Goal: Task Accomplishment & Management: Complete application form

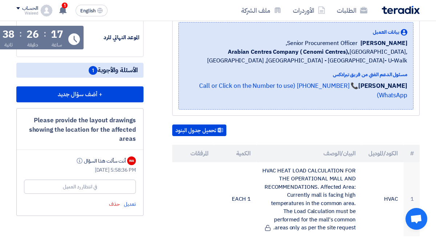
scroll to position [165, 0]
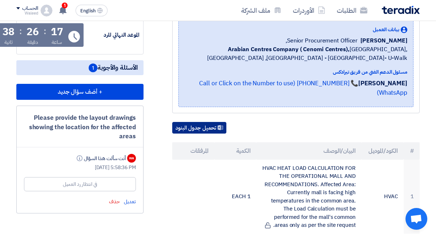
click at [217, 124] on button "تحميل جدول البنود" at bounding box center [199, 128] width 54 height 12
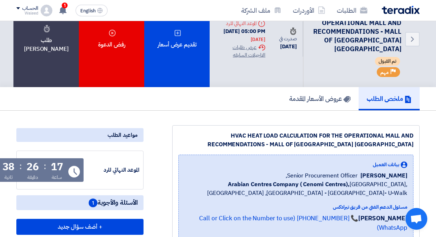
scroll to position [27, 0]
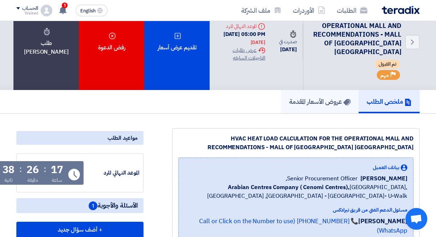
click at [303, 101] on h5 "عروض الأسعار المقدمة" at bounding box center [319, 101] width 61 height 8
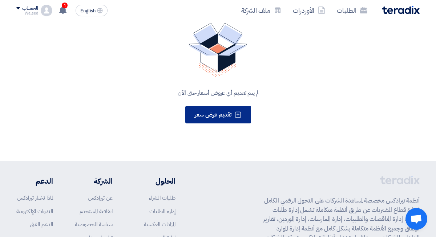
scroll to position [157, 0]
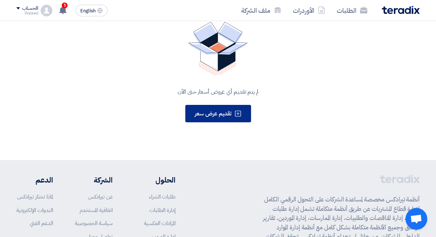
click at [225, 116] on span "تقديم عرض سعر" at bounding box center [213, 113] width 37 height 9
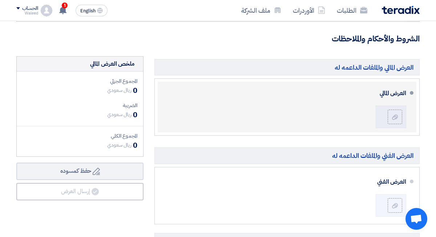
scroll to position [238, 0]
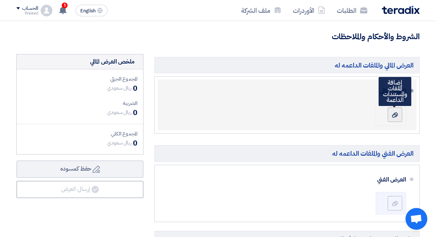
click at [392, 119] on label at bounding box center [394, 114] width 15 height 15
click at [0, 0] on input "file" at bounding box center [0, 0] width 0 height 0
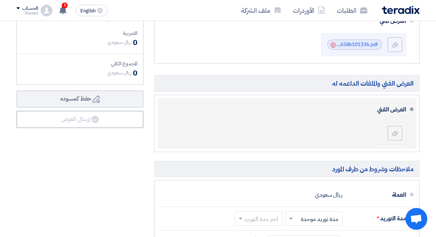
scroll to position [310, 0]
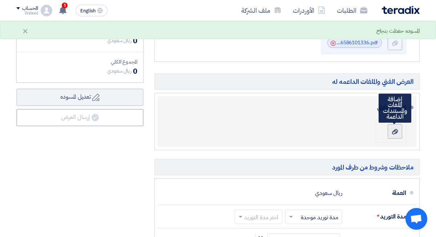
click at [393, 135] on label at bounding box center [394, 131] width 15 height 15
click at [0, 0] on input "file" at bounding box center [0, 0] width 0 height 0
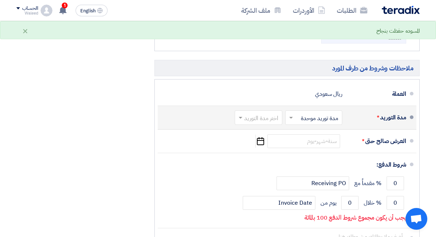
scroll to position [409, 0]
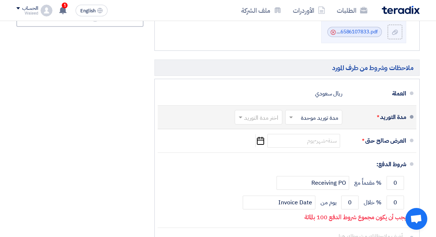
click at [286, 118] on span at bounding box center [289, 117] width 9 height 7
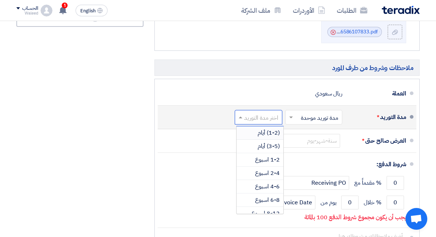
click at [260, 118] on input "text" at bounding box center [257, 118] width 44 height 11
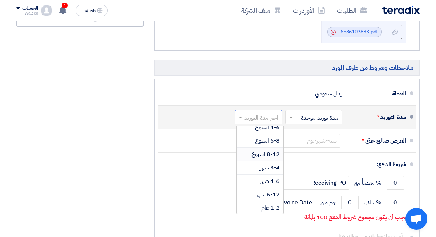
scroll to position [60, 0]
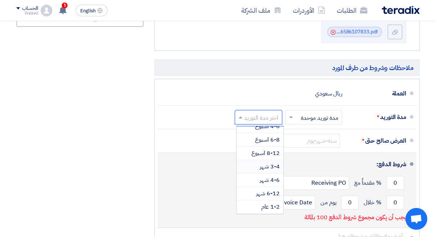
click at [263, 165] on span "3-4 شهر" at bounding box center [270, 166] width 20 height 9
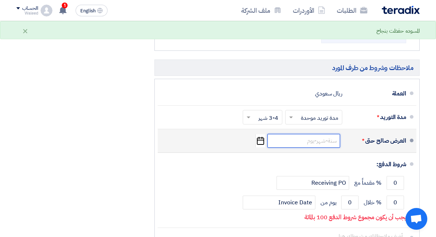
click at [293, 141] on input at bounding box center [303, 141] width 73 height 14
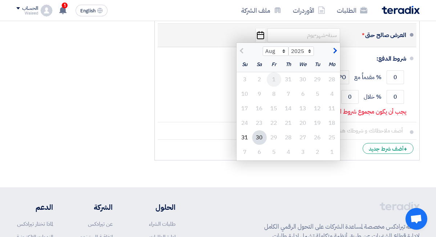
scroll to position [517, 0]
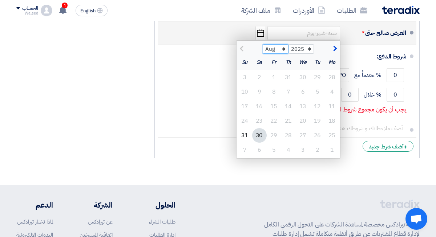
click at [279, 52] on select "Aug Sep Oct Nov Dec" at bounding box center [275, 48] width 26 height 9
select select "9"
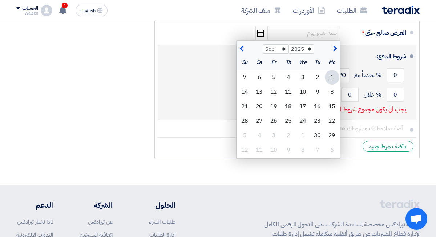
click at [245, 91] on div "14" at bounding box center [244, 92] width 15 height 15
type input "[DATE]"
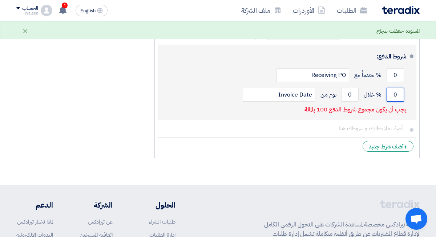
click at [389, 95] on input "0" at bounding box center [394, 95] width 17 height 14
click at [392, 75] on input "0" at bounding box center [394, 75] width 17 height 14
drag, startPoint x: 392, startPoint y: 75, endPoint x: 397, endPoint y: 75, distance: 4.7
click at [397, 75] on input "0" at bounding box center [394, 75] width 17 height 14
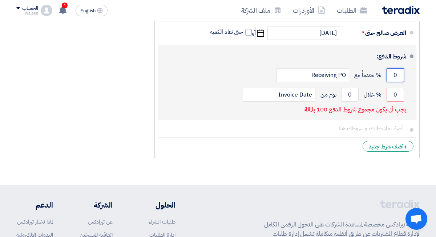
click at [395, 75] on input "0" at bounding box center [394, 75] width 17 height 14
type input "25"
click at [393, 91] on input "0" at bounding box center [394, 95] width 17 height 14
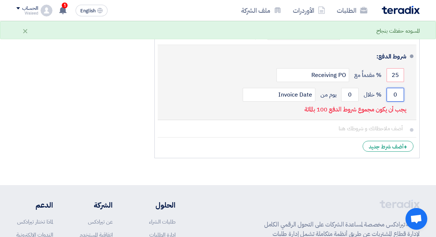
click at [392, 93] on input "0" at bounding box center [394, 95] width 17 height 14
click at [398, 94] on input "0" at bounding box center [394, 95] width 17 height 14
type input "75"
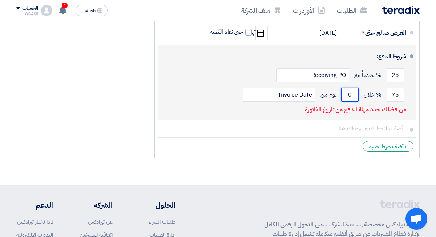
drag, startPoint x: 353, startPoint y: 95, endPoint x: 348, endPoint y: 96, distance: 5.1
click at [348, 96] on input "0" at bounding box center [349, 95] width 17 height 14
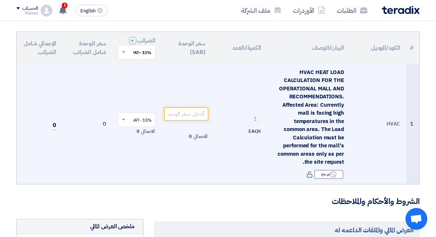
scroll to position [72, 0]
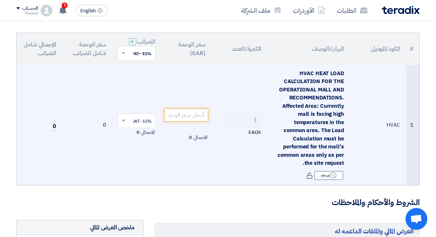
type input "7"
click at [195, 117] on input "number" at bounding box center [186, 115] width 44 height 13
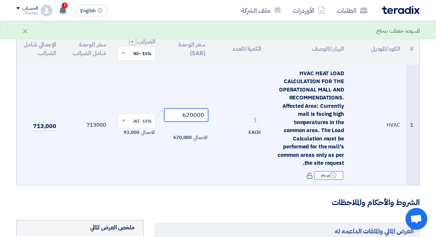
type input "620000"
click at [204, 97] on td "620000 الاجمالي 620,000" at bounding box center [186, 125] width 50 height 120
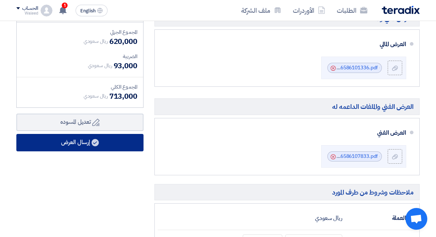
scroll to position [286, 0]
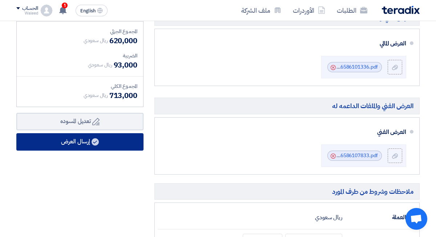
click at [106, 141] on button "إرسال العرض" at bounding box center [79, 141] width 127 height 17
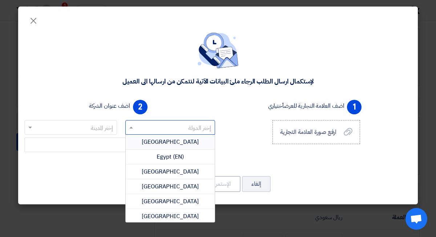
click at [170, 130] on input "text" at bounding box center [173, 128] width 75 height 12
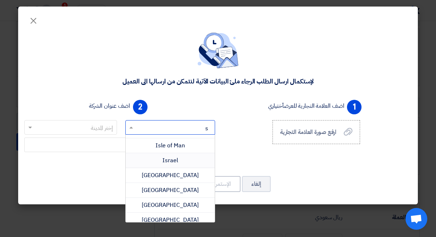
scroll to position [0, 0]
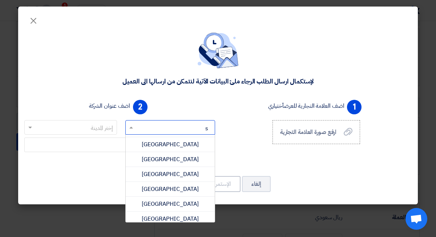
type input "sa"
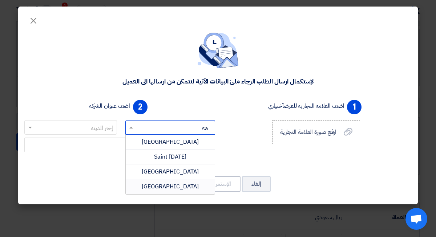
click at [158, 183] on span "[GEOGRAPHIC_DATA]" at bounding box center [170, 186] width 57 height 9
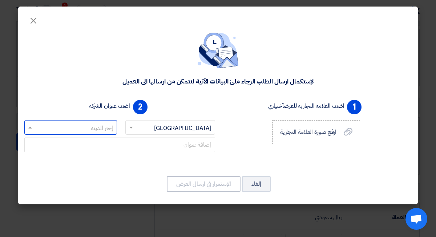
click at [101, 130] on input "text" at bounding box center [75, 128] width 78 height 12
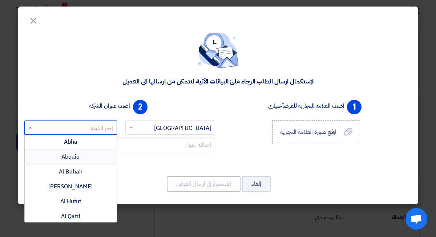
type input "y"
click at [86, 187] on span "Madinat Yanbu` as Sina`iyah" at bounding box center [71, 186] width 78 height 9
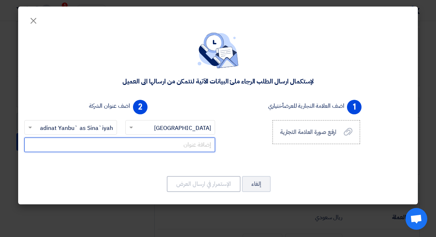
click at [141, 146] on input "text" at bounding box center [119, 145] width 191 height 15
click at [189, 146] on input "text" at bounding box center [119, 145] width 191 height 15
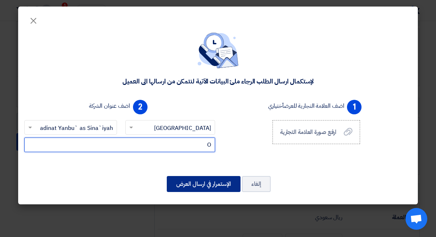
type input "O"
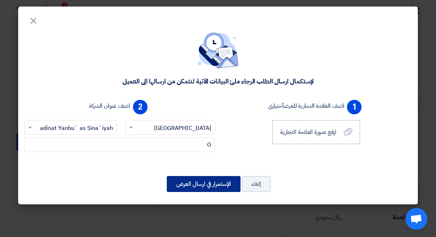
click at [194, 180] on button "الإستمرار في ارسال العرض" at bounding box center [204, 184] width 74 height 16
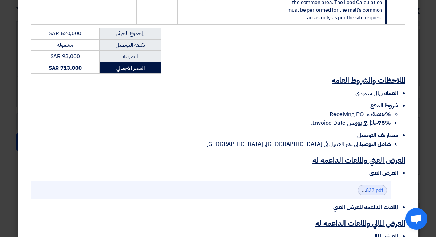
scroll to position [257, 0]
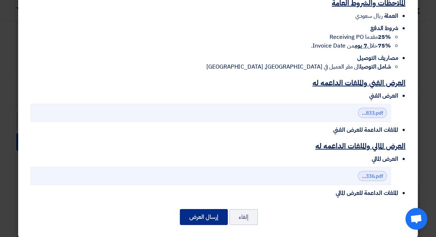
click at [200, 209] on button "إرسال العرض" at bounding box center [204, 217] width 48 height 16
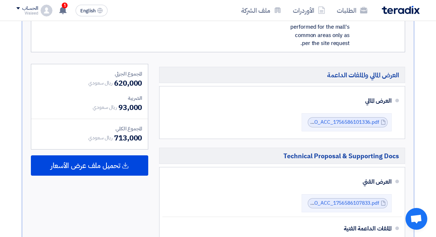
scroll to position [442, 0]
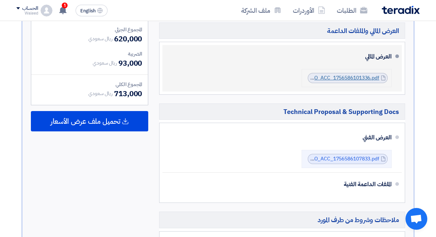
click at [346, 74] on link "HVAC_HEAT_LOAD_CALCULATION_FOR_THE_OPERATIONAL_MALL_AND_RECOMMENDATIONS__MALL_O…" at bounding box center [195, 78] width 367 height 8
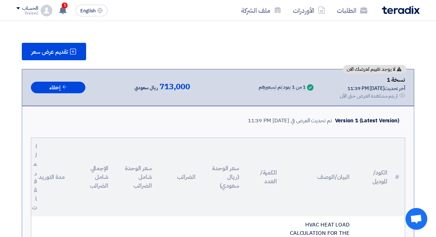
scroll to position [0, 0]
